Goal: Task Accomplishment & Management: Use online tool/utility

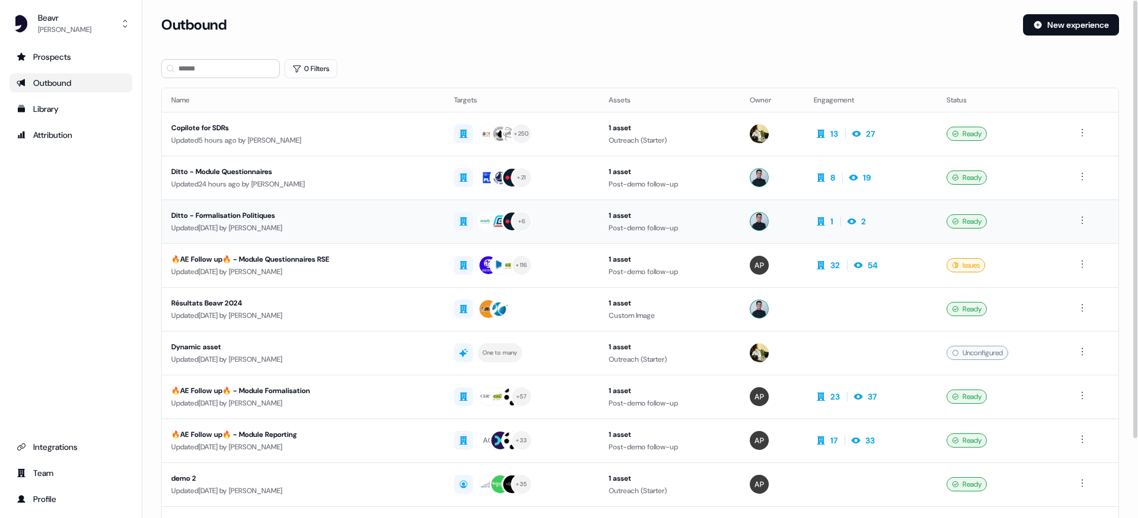
click at [322, 224] on div "Updated 1 day ago by Ugo Le Borgne" at bounding box center [303, 228] width 264 height 12
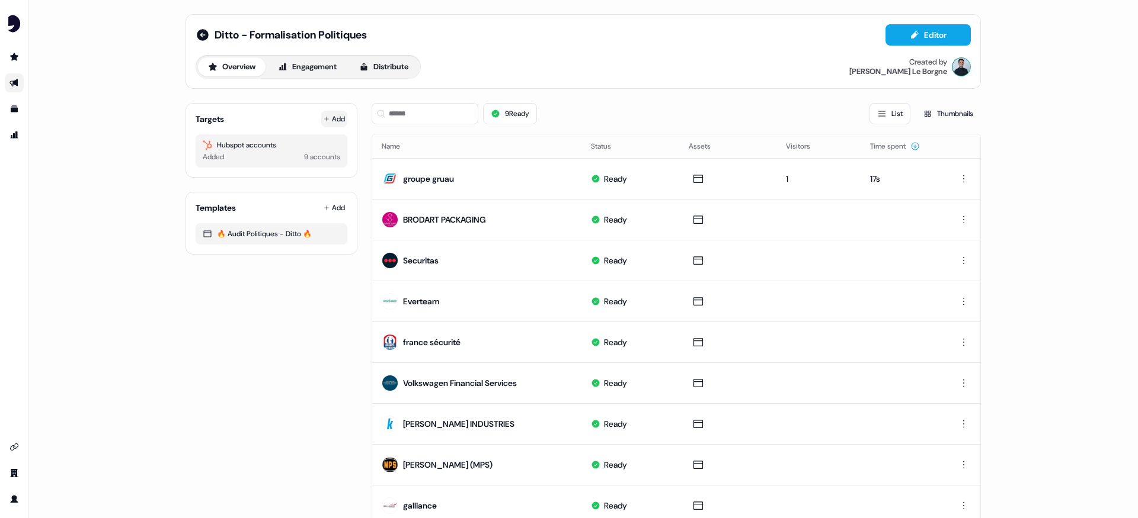
click at [340, 122] on button "Add" at bounding box center [334, 119] width 26 height 17
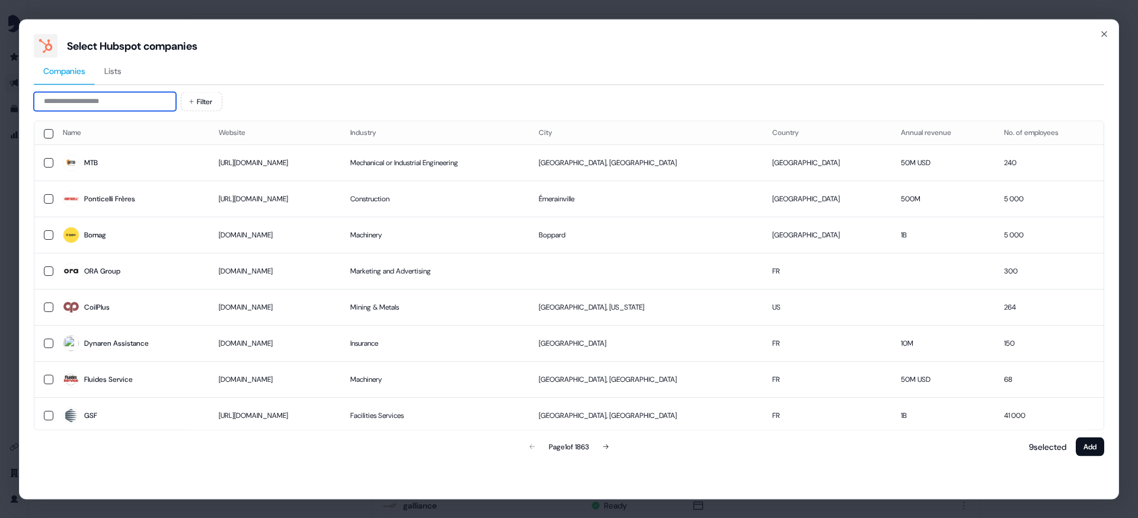
click at [140, 103] on input at bounding box center [105, 101] width 142 height 19
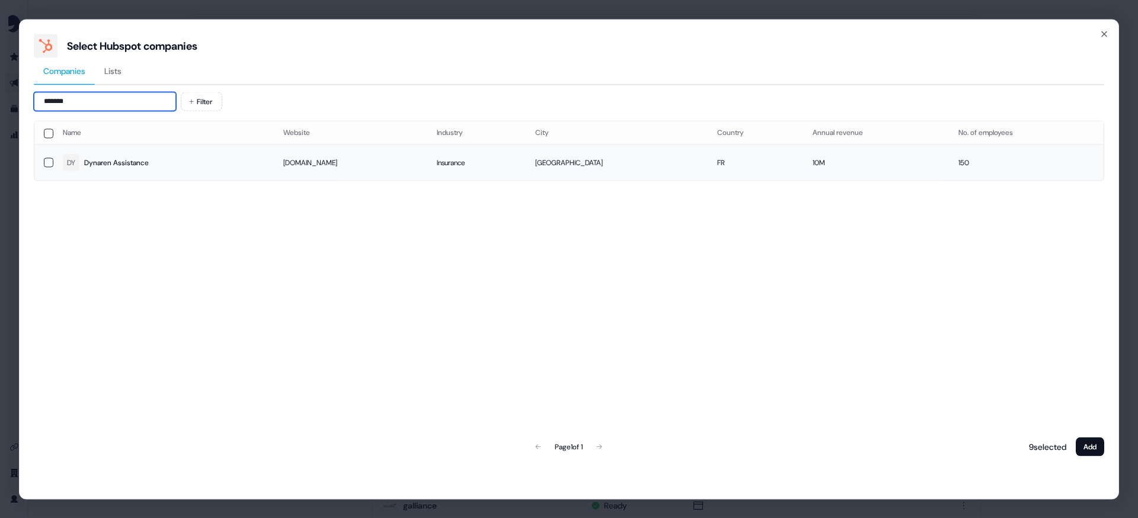
type input "*******"
click at [49, 163] on button "button" at bounding box center [48, 162] width 9 height 9
click at [1088, 455] on button "Add" at bounding box center [1090, 446] width 28 height 19
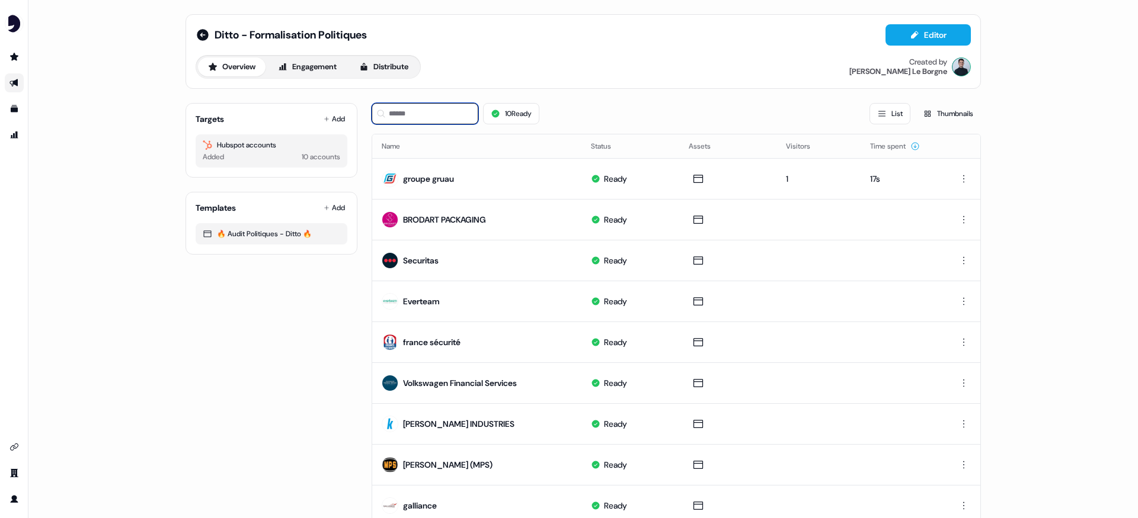
click at [411, 114] on input at bounding box center [425, 113] width 107 height 21
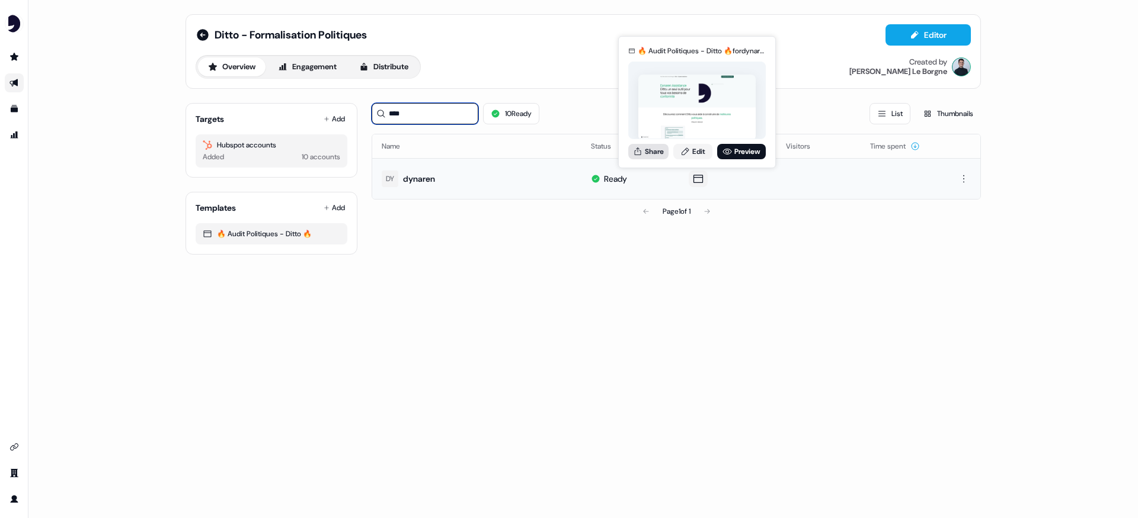
type input "****"
click at [657, 156] on button "Share" at bounding box center [648, 151] width 40 height 15
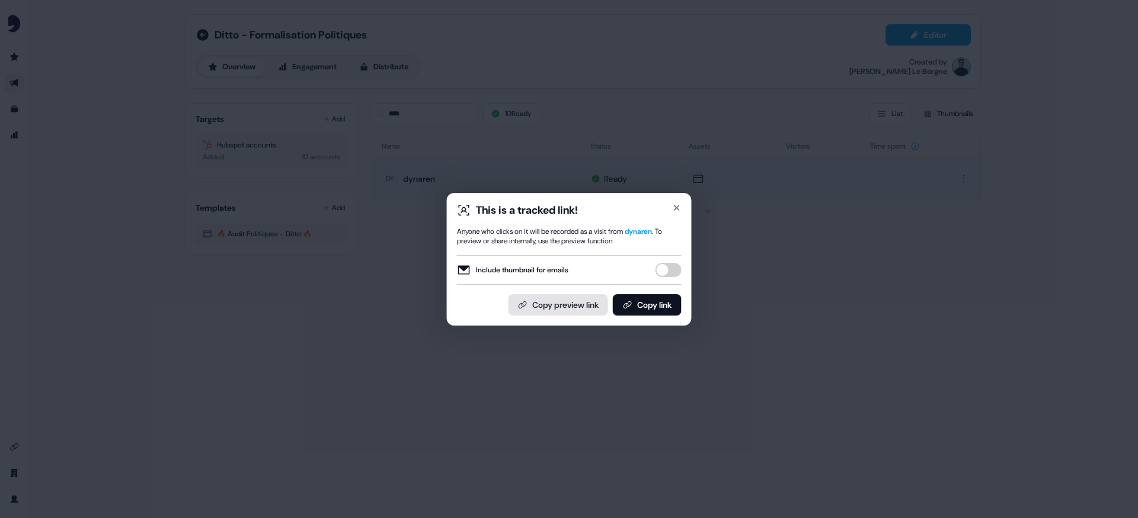
click at [586, 306] on button "Copy preview link" at bounding box center [558, 305] width 100 height 21
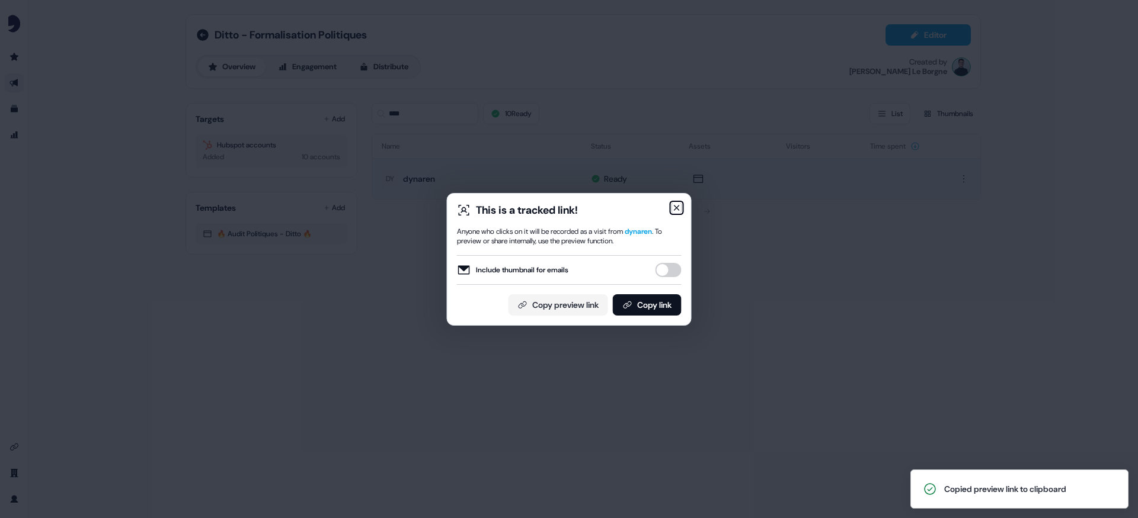
click at [676, 206] on icon "button" at bounding box center [676, 208] width 5 height 5
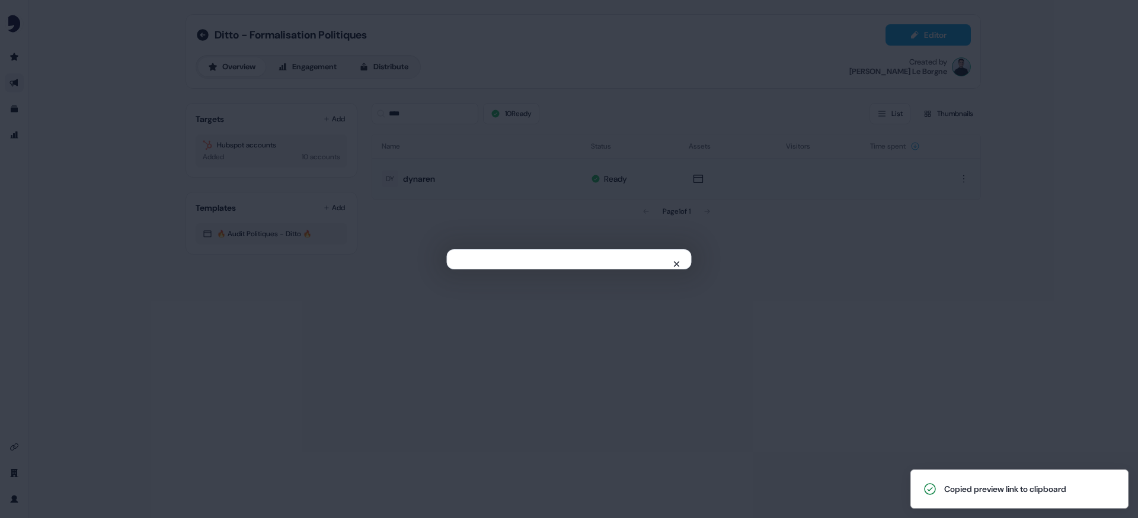
click at [676, 206] on div "Close" at bounding box center [569, 259] width 1138 height 518
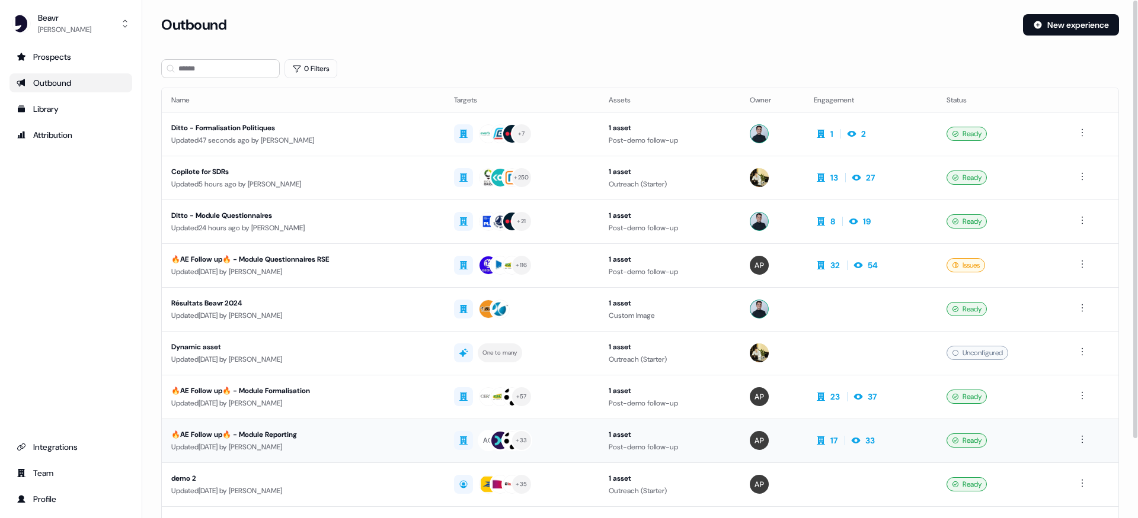
click at [351, 445] on div "Updated 29 days ago by Pierre Bonnet" at bounding box center [303, 447] width 264 height 12
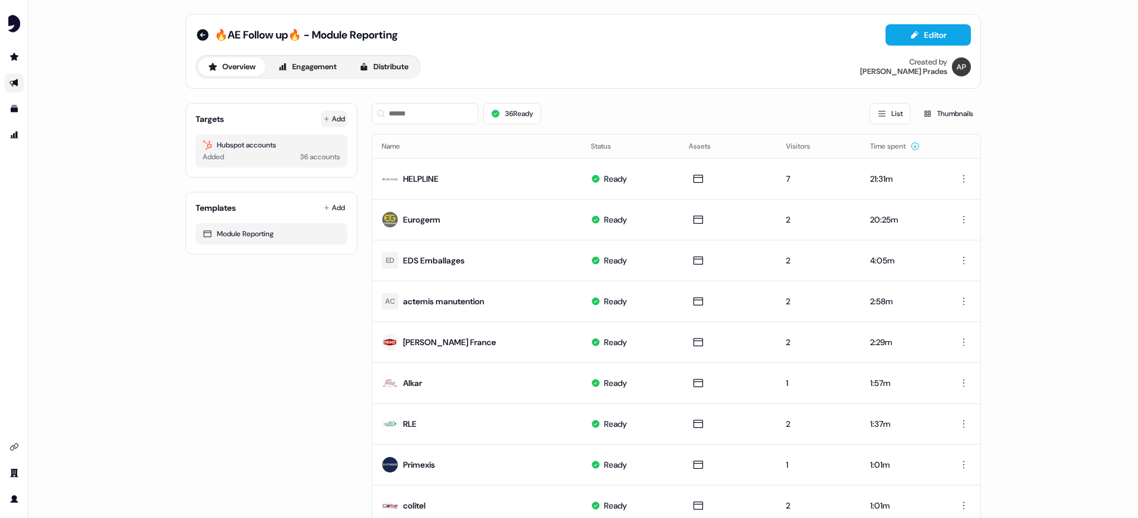
click at [336, 114] on button "Add" at bounding box center [334, 119] width 26 height 17
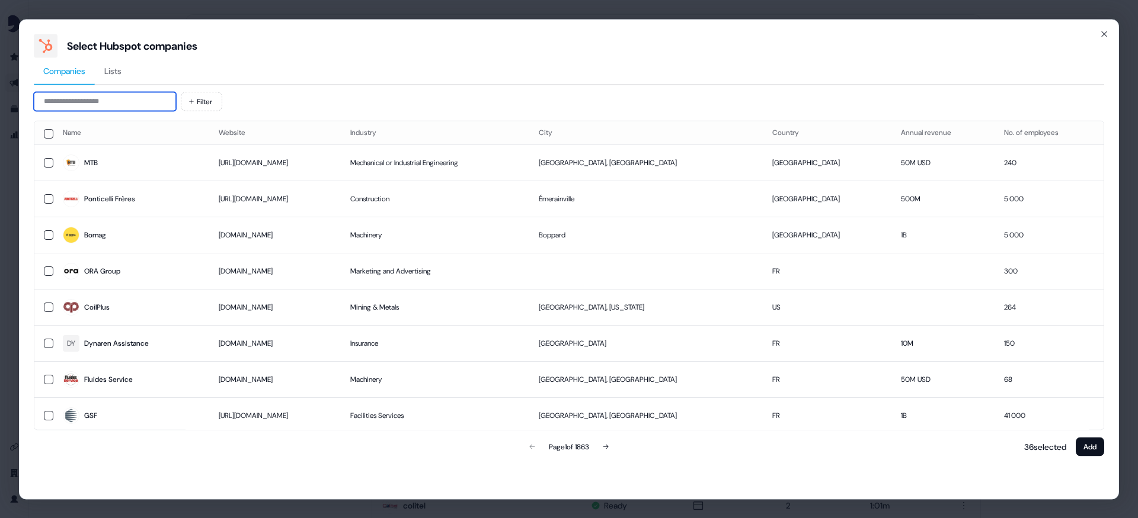
click at [119, 96] on input at bounding box center [105, 101] width 142 height 19
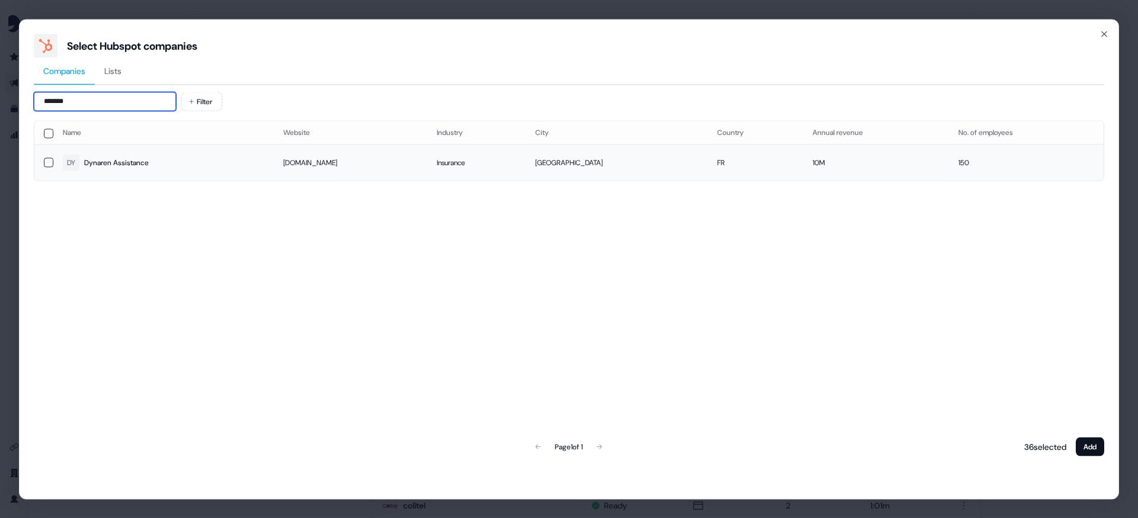
type input "*******"
click at [111, 161] on div "Dynaren Assistance" at bounding box center [116, 163] width 65 height 12
click at [1089, 445] on button "Add" at bounding box center [1090, 446] width 28 height 19
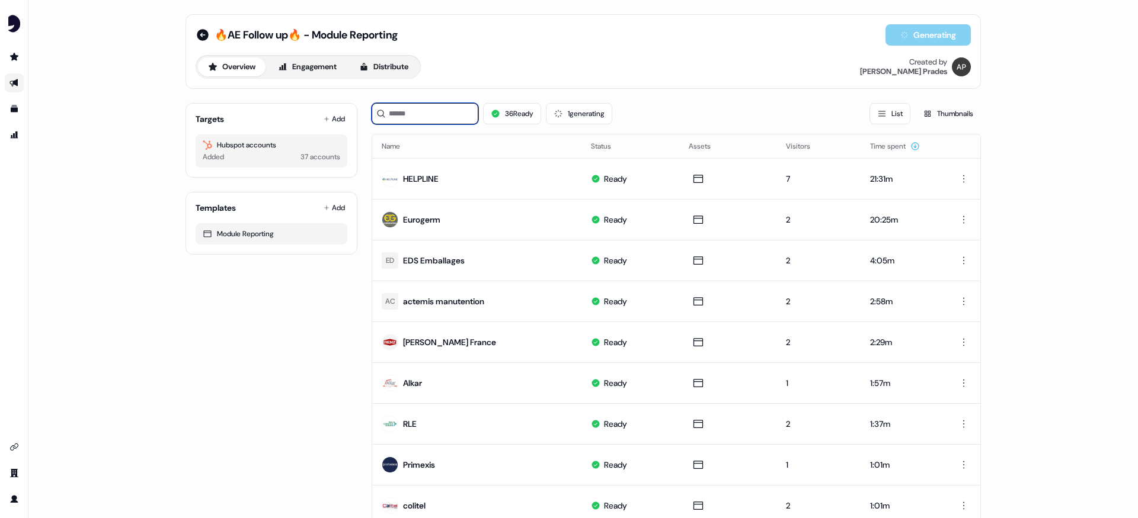
click at [404, 112] on input at bounding box center [425, 113] width 107 height 21
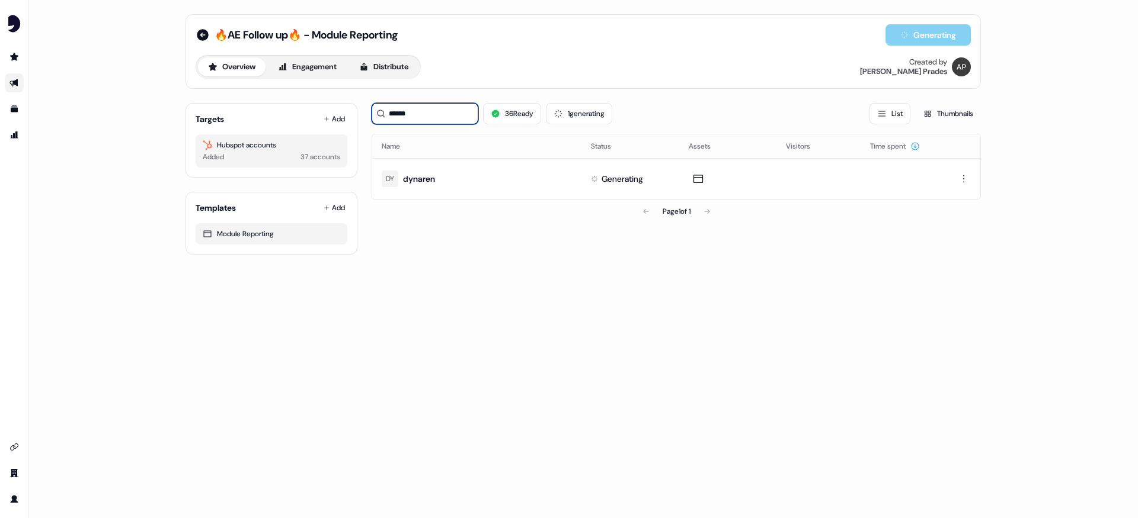
type input "*******"
drag, startPoint x: 444, startPoint y: 118, endPoint x: 365, endPoint y: 110, distance: 79.2
click at [365, 113] on div "Targets Add Hubspot accounts Added 37 accounts Templates Add Module Reporting *…" at bounding box center [582, 174] width 795 height 161
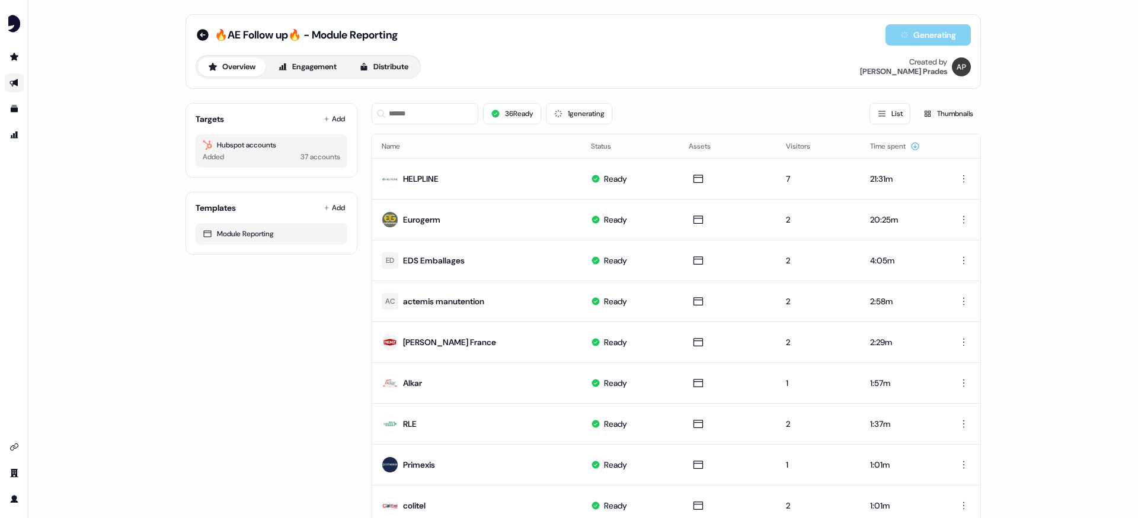
click at [497, 34] on div "🔥AE Follow up🔥 - Module Reporting Generating" at bounding box center [583, 34] width 775 height 21
click at [413, 121] on input at bounding box center [425, 113] width 107 height 21
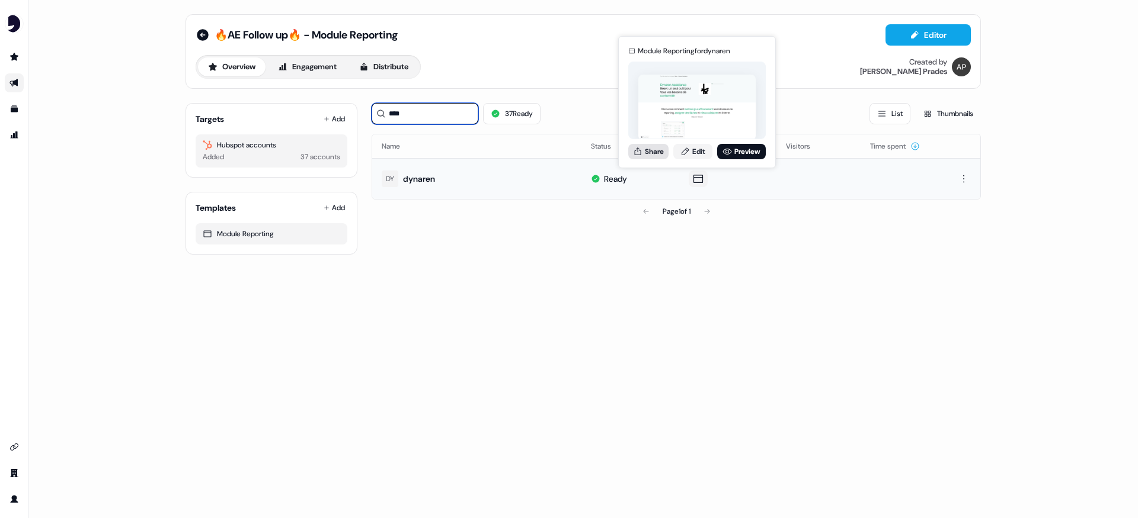
type input "****"
click at [638, 153] on icon at bounding box center [637, 151] width 9 height 9
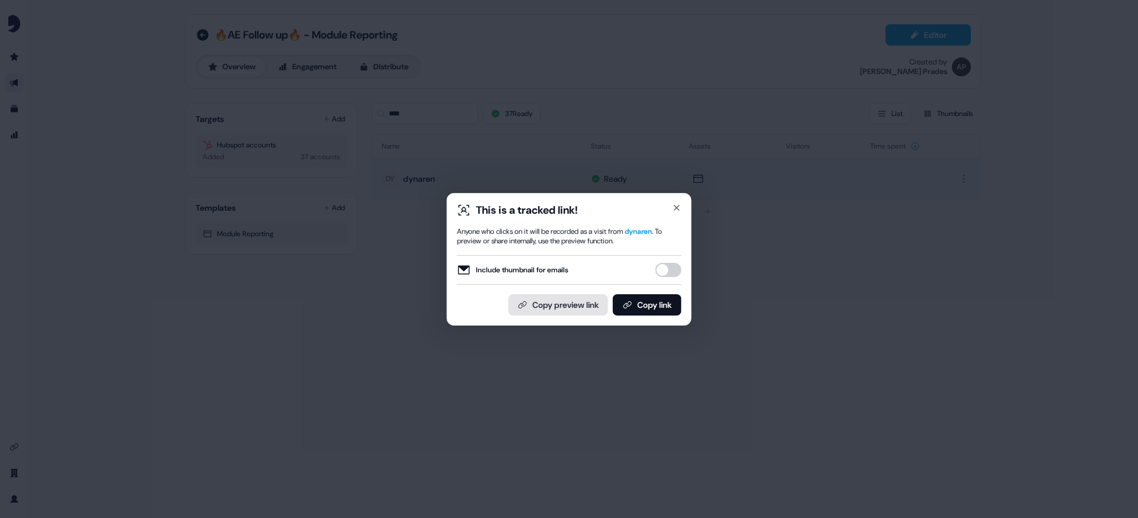
click at [581, 305] on button "Copy preview link" at bounding box center [558, 305] width 100 height 21
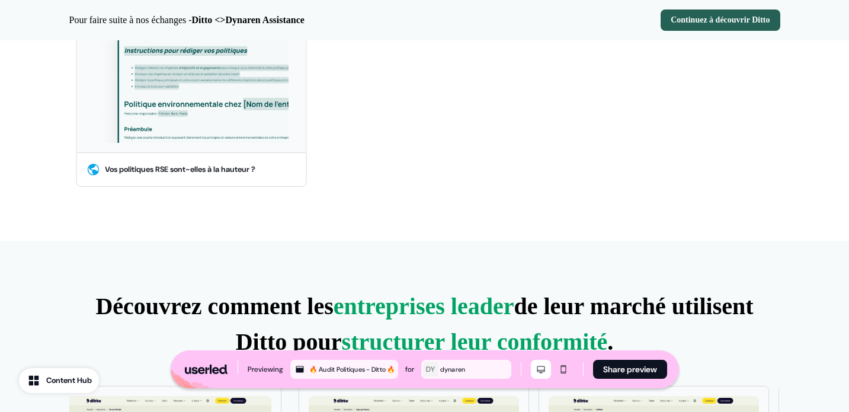
scroll to position [465, 0]
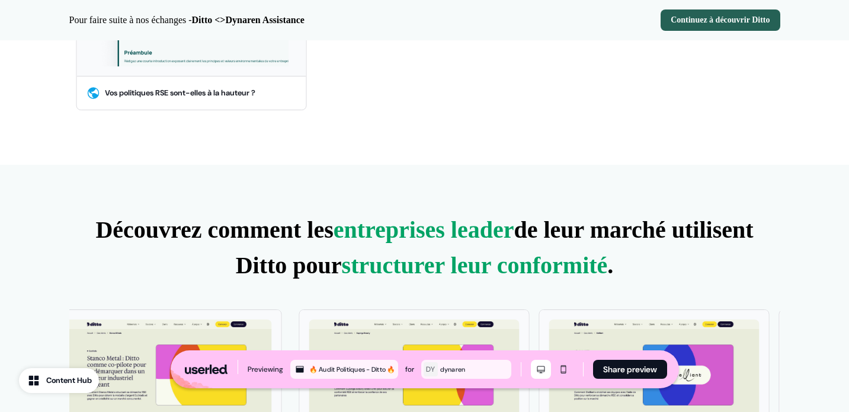
scroll to position [491, 0]
